Goal: Find specific page/section: Find specific page/section

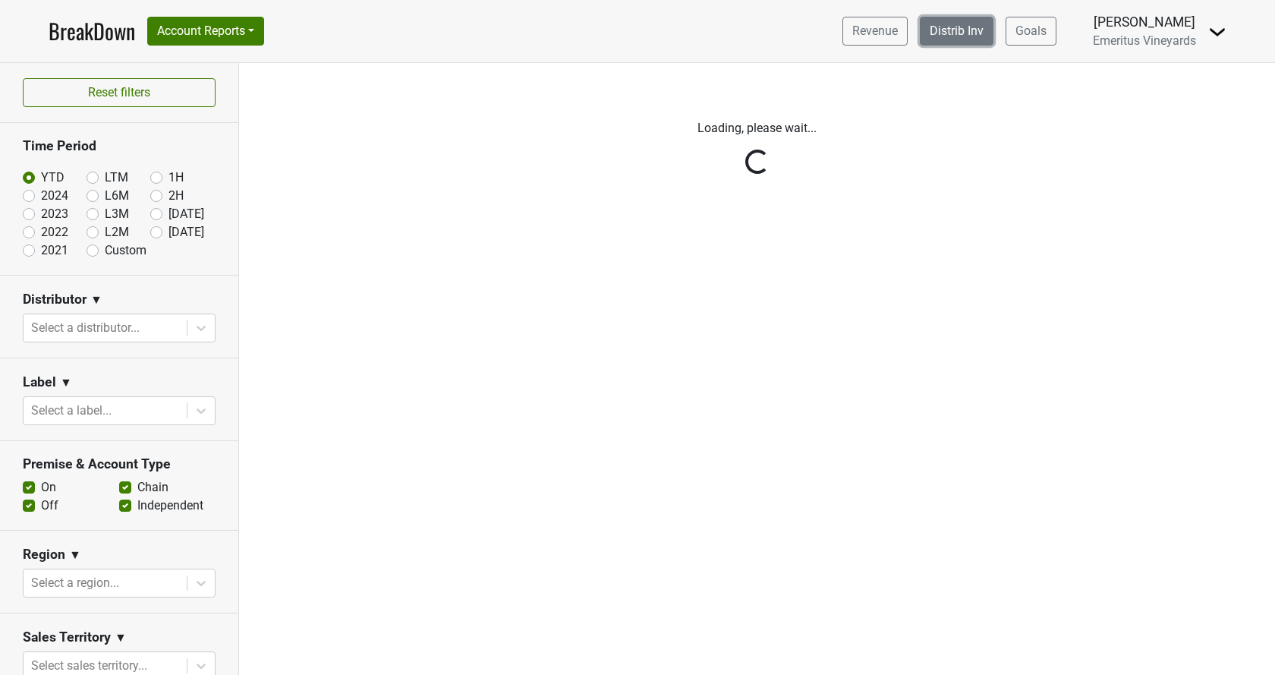
click at [962, 27] on link "Distrib Inv" at bounding box center [957, 31] width 74 height 29
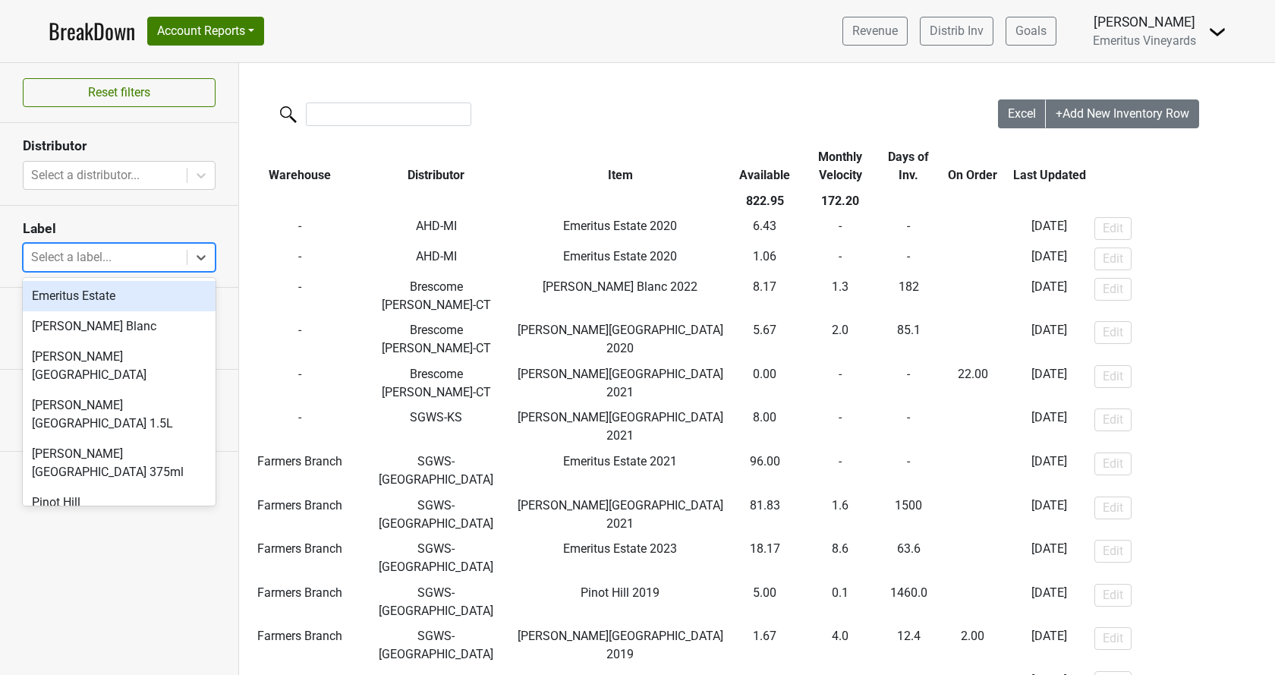
click at [137, 256] on div at bounding box center [105, 257] width 148 height 21
drag, startPoint x: 121, startPoint y: 195, endPoint x: 123, endPoint y: 183, distance: 12.4
click at [121, 194] on section "Distributor Select a distributor..." at bounding box center [119, 164] width 238 height 82
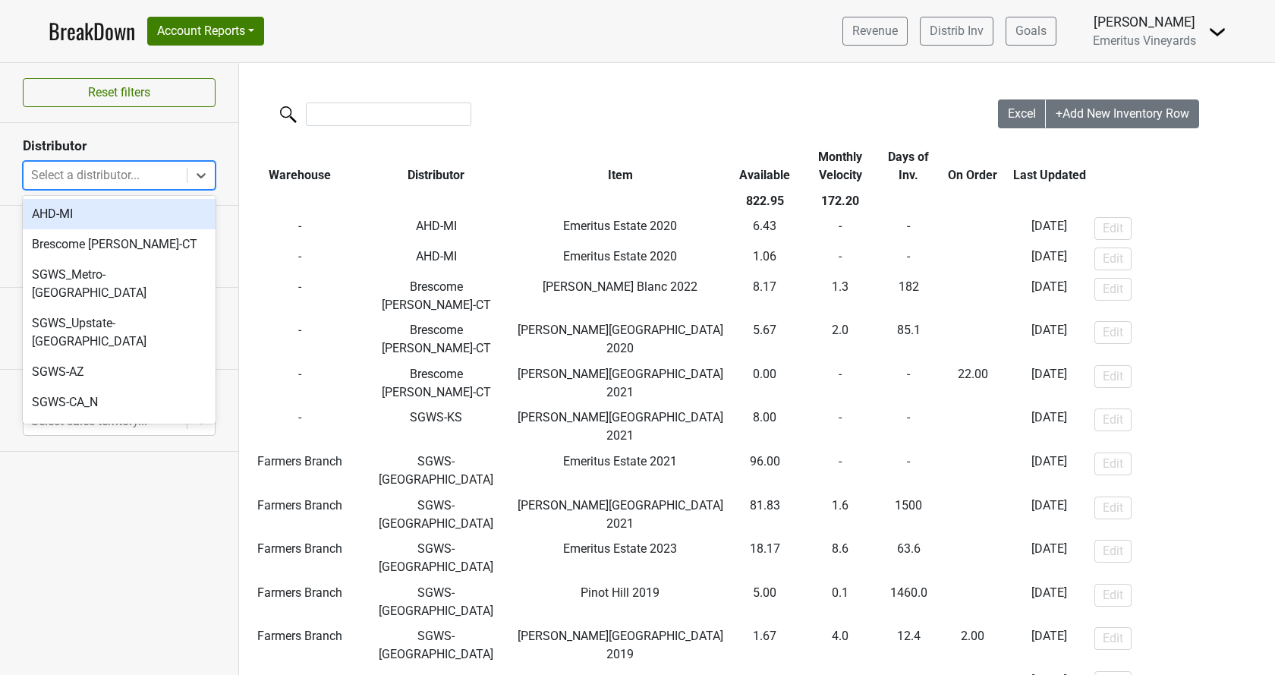
click at [123, 178] on div at bounding box center [105, 175] width 148 height 21
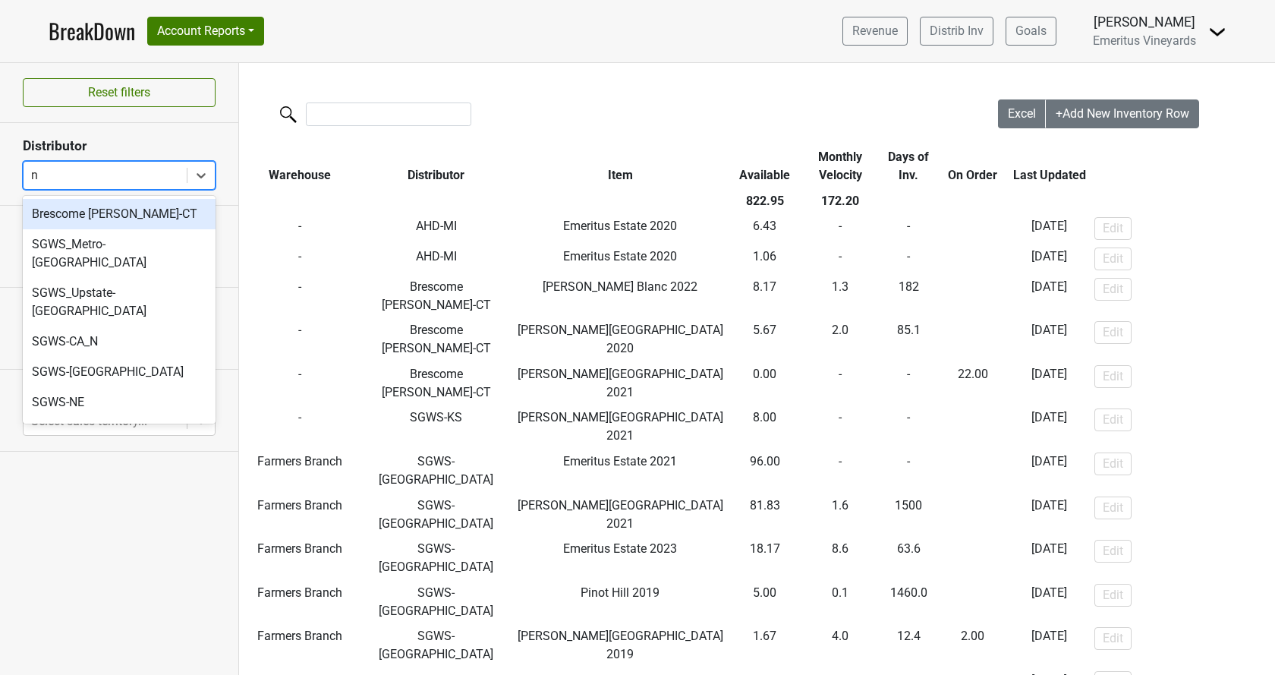
type input "ny"
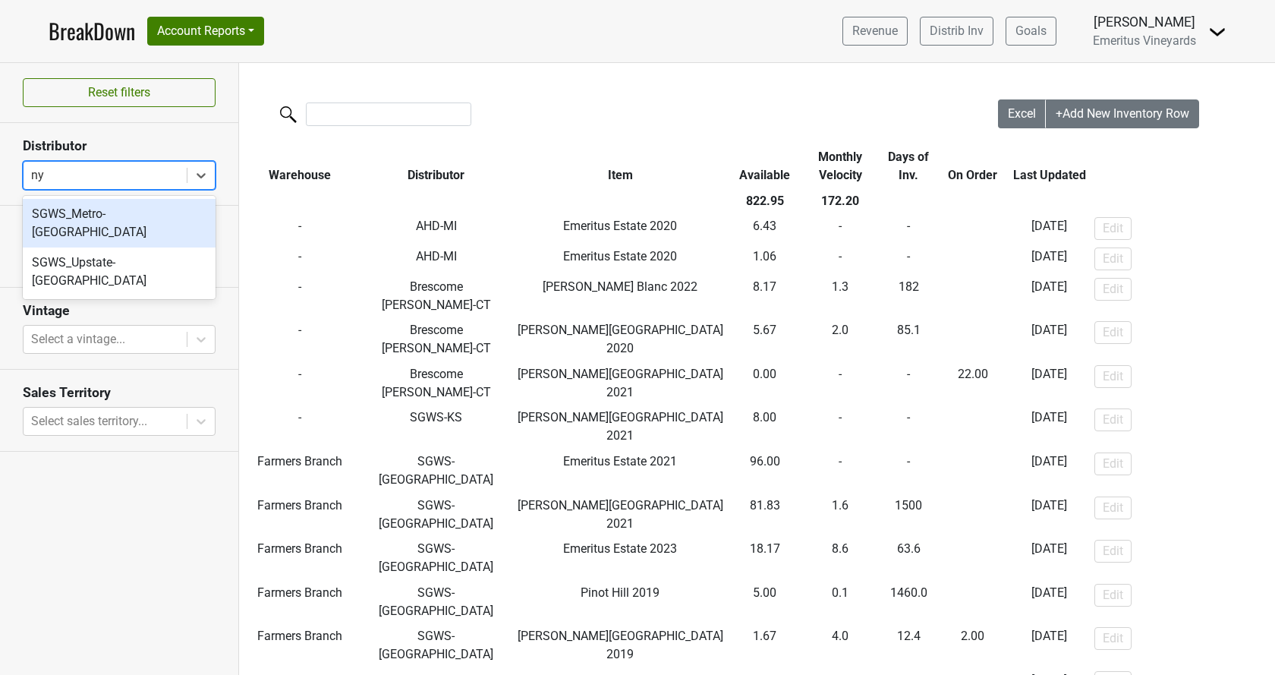
click at [105, 202] on div "SGWS_Metro-[GEOGRAPHIC_DATA]" at bounding box center [119, 223] width 193 height 49
